Goal: Information Seeking & Learning: Learn about a topic

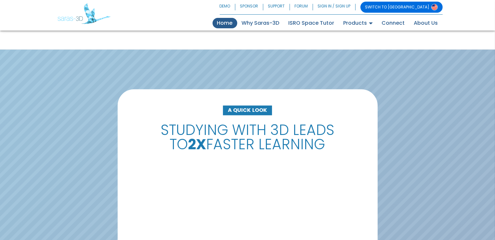
scroll to position [1206, 0]
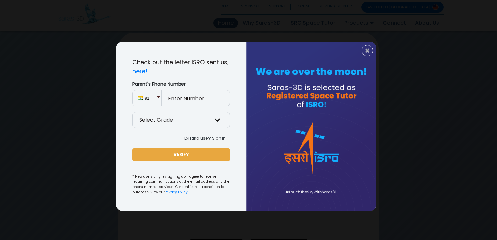
click at [396, 75] on div "× Check out the letter ISRO sent us, here! Parent's Phone Number 91 Select Grad…" at bounding box center [248, 120] width 497 height 240
click at [371, 51] on button "×" at bounding box center [367, 50] width 11 height 11
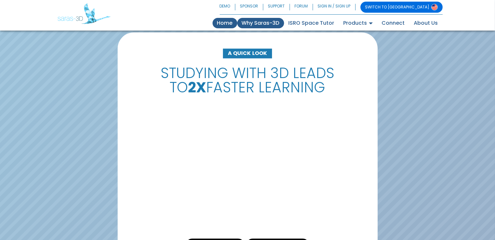
scroll to position [1206, 0]
click at [284, 28] on link "Why Saras-3D" at bounding box center [260, 23] width 47 height 10
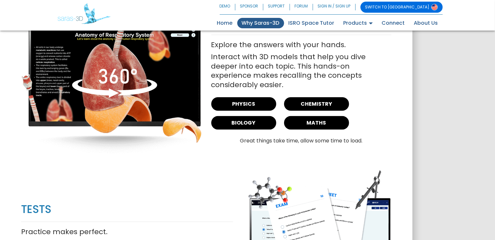
scroll to position [819, 0]
click at [246, 99] on link "PHYSICS" at bounding box center [243, 104] width 65 height 14
click at [319, 99] on link "CHEMISTRY" at bounding box center [316, 104] width 65 height 14
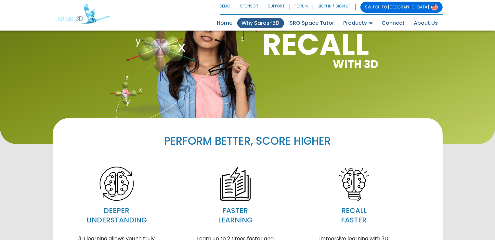
scroll to position [0, 0]
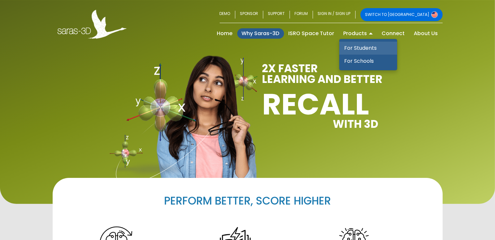
click at [356, 50] on link "For Students" at bounding box center [369, 48] width 58 height 13
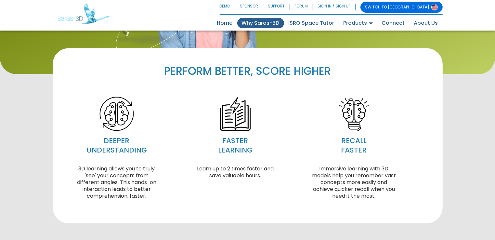
scroll to position [143, 0]
